Goal: Task Accomplishment & Management: Complete application form

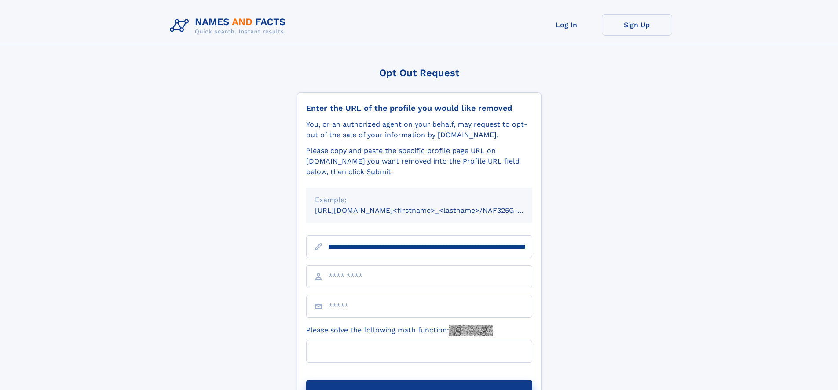
scroll to position [0, 108]
type input "**********"
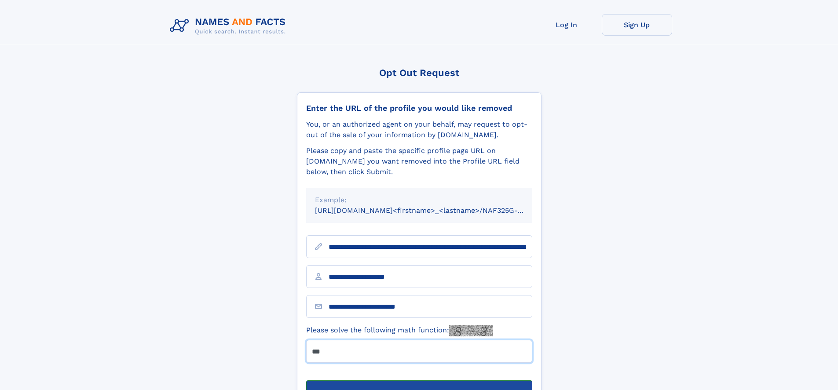
type input "***"
click at [419, 380] on button "Submit Opt Out Request" at bounding box center [419, 394] width 226 height 28
